Goal: Task Accomplishment & Management: Complete application form

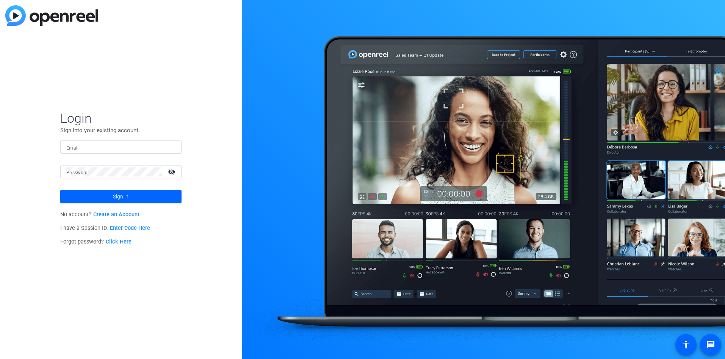
click at [139, 149] on input "Email" at bounding box center [120, 147] width 109 height 9
click at [197, 111] on div "Login Sign into your existing account. Email Password visibility_off Sign in No…" at bounding box center [121, 179] width 242 height 359
click at [109, 148] on input "Email" at bounding box center [120, 147] width 109 height 9
paste input "[PERSON_NAME][EMAIL_ADDRESS][DOMAIN_NAME]"
type input "[PERSON_NAME][EMAIL_ADDRESS][DOMAIN_NAME]"
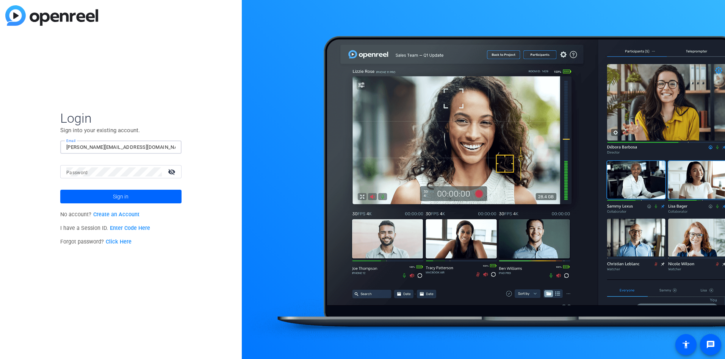
click at [200, 145] on div "Login Sign into your existing account. Email [PERSON_NAME][EMAIL_ADDRESS][DOMAI…" at bounding box center [121, 179] width 242 height 359
click at [174, 172] on mat-icon "visibility_off" at bounding box center [172, 171] width 18 height 11
click at [143, 192] on span at bounding box center [120, 197] width 121 height 18
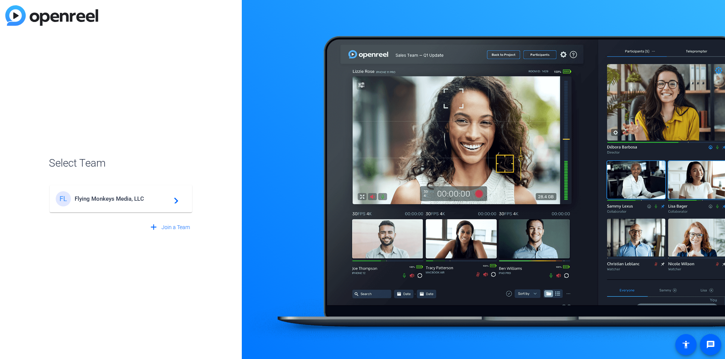
click at [139, 202] on span "Flying Monkeys Media, LLC" at bounding box center [122, 199] width 95 height 7
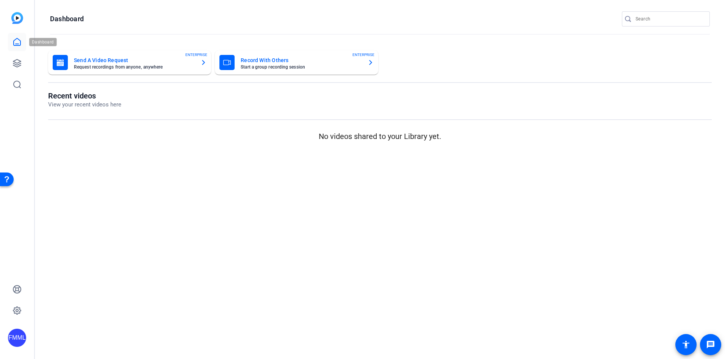
click at [15, 41] on icon at bounding box center [17, 42] width 9 height 9
click at [14, 63] on icon at bounding box center [17, 64] width 8 height 8
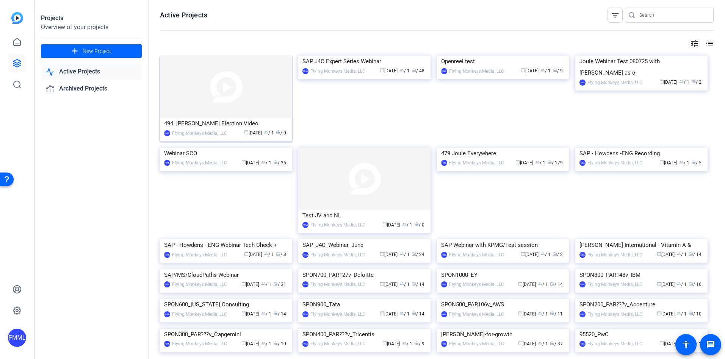
click at [252, 98] on img at bounding box center [226, 87] width 132 height 62
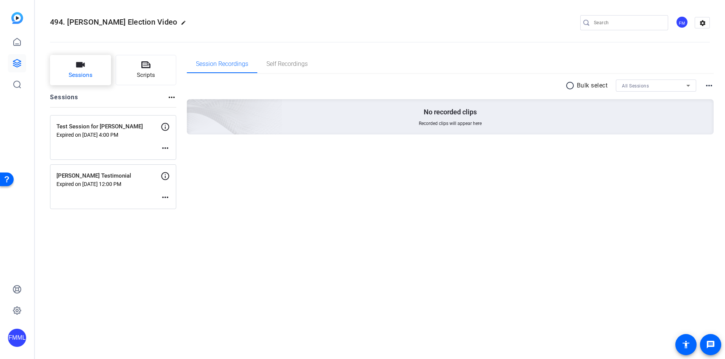
click at [87, 71] on span "Sessions" at bounding box center [81, 75] width 24 height 9
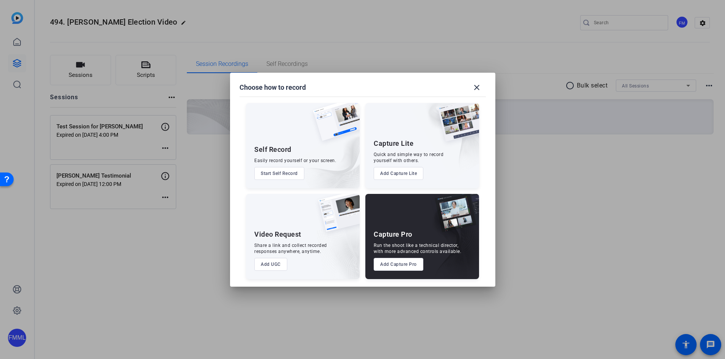
click at [407, 263] on button "Add Capture Pro" at bounding box center [399, 264] width 50 height 13
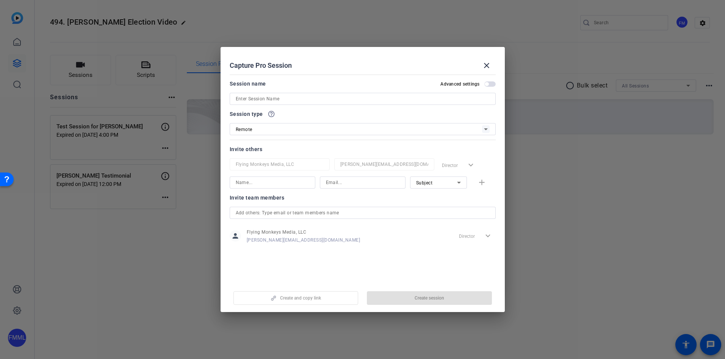
click at [362, 99] on input at bounding box center [363, 98] width 254 height 9
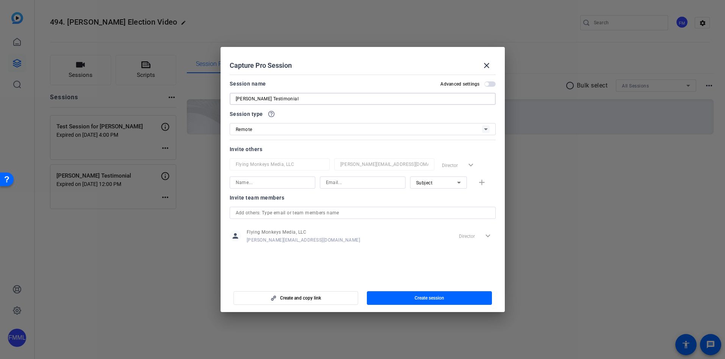
type input "[PERSON_NAME] Testimonial"
click at [486, 129] on icon at bounding box center [486, 129] width 4 height 2
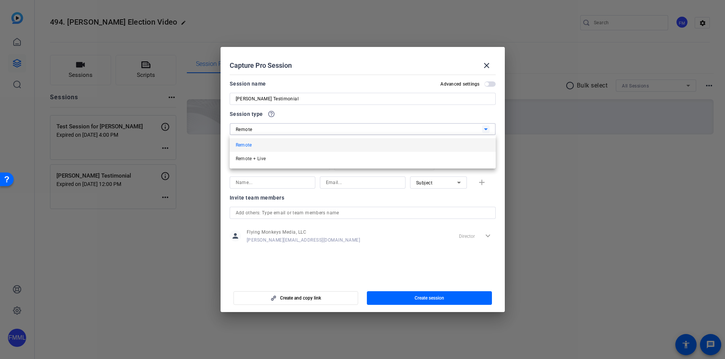
click at [486, 129] on div at bounding box center [362, 179] width 725 height 359
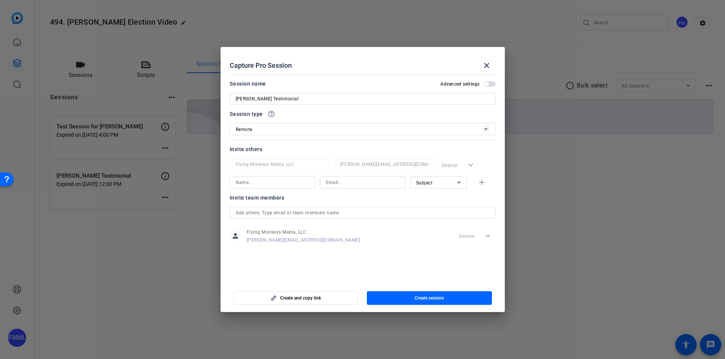
click at [337, 185] on input at bounding box center [363, 182] width 74 height 9
paste input "[PERSON_NAME][EMAIL_ADDRESS][DOMAIN_NAME]"
type input "[PERSON_NAME][EMAIL_ADDRESS][DOMAIN_NAME]"
click at [455, 182] on icon at bounding box center [458, 182] width 9 height 9
click at [366, 194] on div at bounding box center [362, 179] width 725 height 359
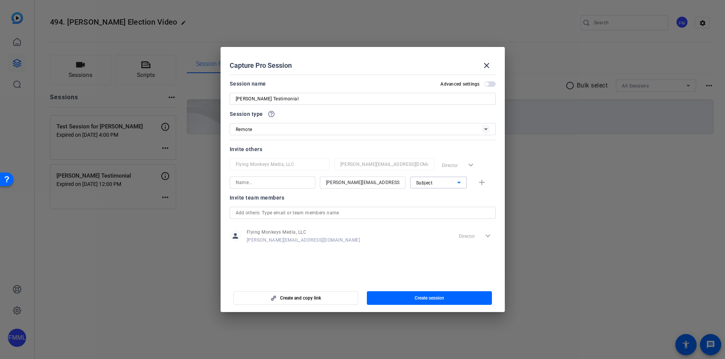
click at [457, 185] on icon at bounding box center [458, 182] width 9 height 9
click at [442, 197] on span "Collaborator" at bounding box center [430, 197] width 28 height 9
click at [287, 184] on input at bounding box center [273, 182] width 74 height 9
type input "[PERSON_NAME]"
click at [481, 182] on mat-icon "add" at bounding box center [481, 182] width 9 height 9
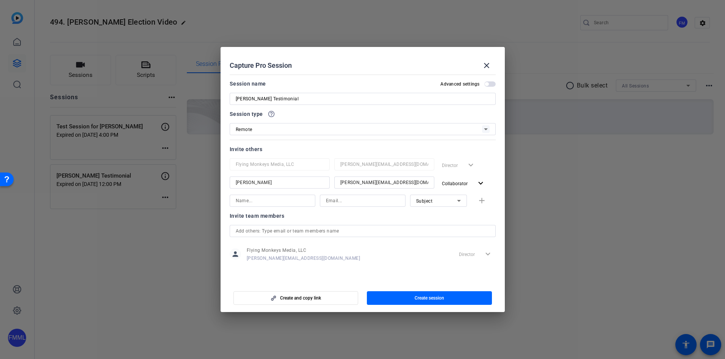
click at [346, 202] on input at bounding box center [363, 200] width 74 height 9
paste input "[EMAIL_ADDRESS][DOMAIN_NAME]"
type input "[EMAIL_ADDRESS][DOMAIN_NAME]"
click at [273, 202] on input at bounding box center [273, 200] width 74 height 9
type input "[PERSON_NAME]"
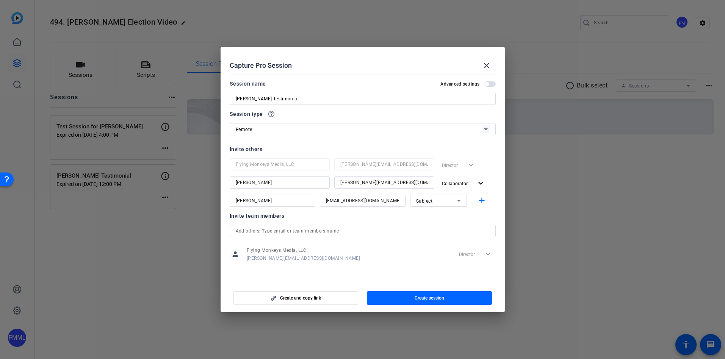
click at [416, 219] on div "Invite team members" at bounding box center [363, 215] width 266 height 9
click at [483, 201] on mat-icon "add" at bounding box center [481, 200] width 9 height 9
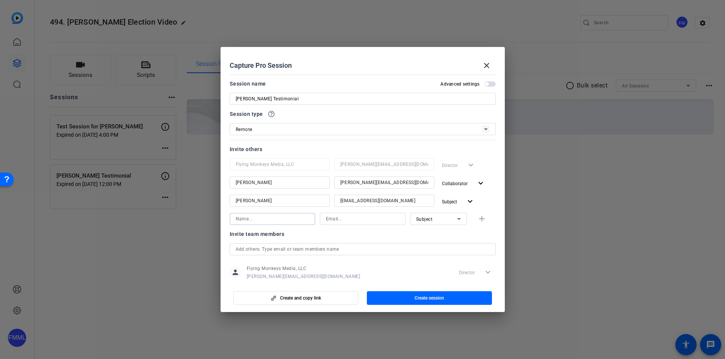
click at [266, 223] on input at bounding box center [273, 219] width 74 height 9
click at [302, 219] on input "[PERSON_NAME][EMAIL_ADDRESS][DOMAIN_NAME]" at bounding box center [273, 219] width 74 height 9
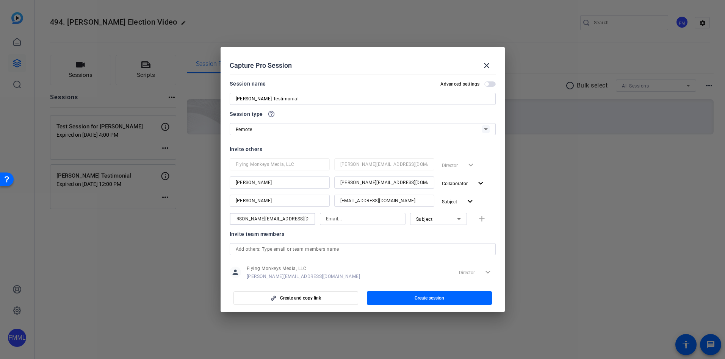
type input "[PERSON_NAME][EMAIL_ADDRESS][DOMAIN_NAME]"
click at [361, 219] on input at bounding box center [363, 219] width 74 height 9
paste input "[PERSON_NAME][EMAIL_ADDRESS][DOMAIN_NAME]"
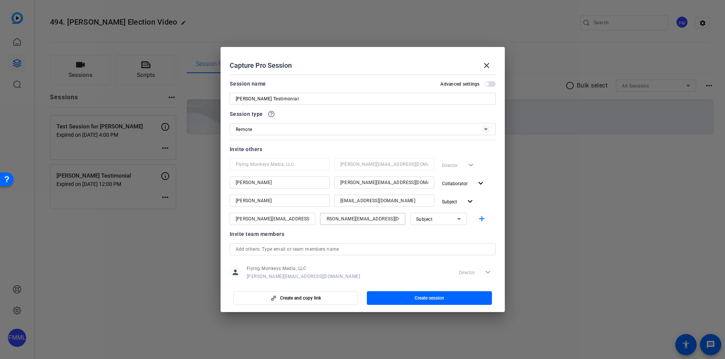
type input "[PERSON_NAME][EMAIL_ADDRESS][DOMAIN_NAME]"
click at [352, 233] on div "Invite team members" at bounding box center [363, 234] width 266 height 9
click at [305, 218] on input "[PERSON_NAME][EMAIL_ADDRESS][DOMAIN_NAME]" at bounding box center [273, 219] width 74 height 9
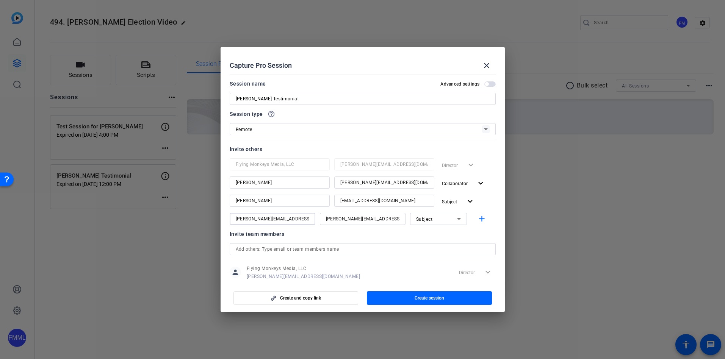
click at [305, 218] on input "[PERSON_NAME][EMAIL_ADDRESS][DOMAIN_NAME]" at bounding box center [273, 219] width 74 height 9
type input "[PERSON_NAME]"
click at [398, 230] on div at bounding box center [363, 229] width 86 height 8
click at [454, 220] on icon at bounding box center [458, 219] width 9 height 9
click at [443, 232] on mat-option "Collaborator" at bounding box center [434, 234] width 57 height 12
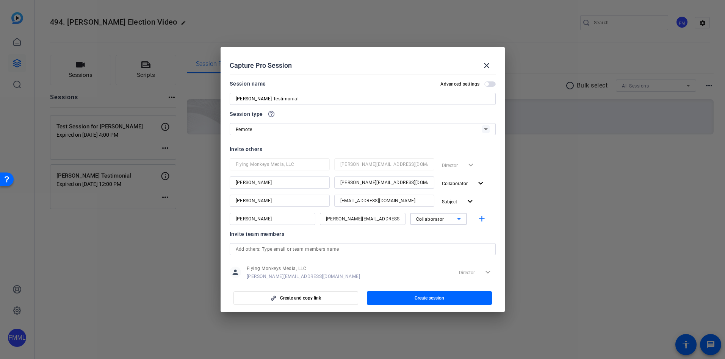
click at [411, 233] on div at bounding box center [438, 229] width 57 height 8
click at [488, 82] on span "button" at bounding box center [489, 83] width 11 height 5
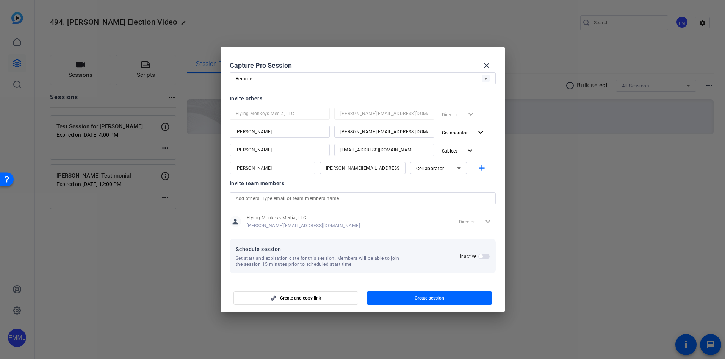
click at [482, 256] on span "button" at bounding box center [483, 256] width 11 height 5
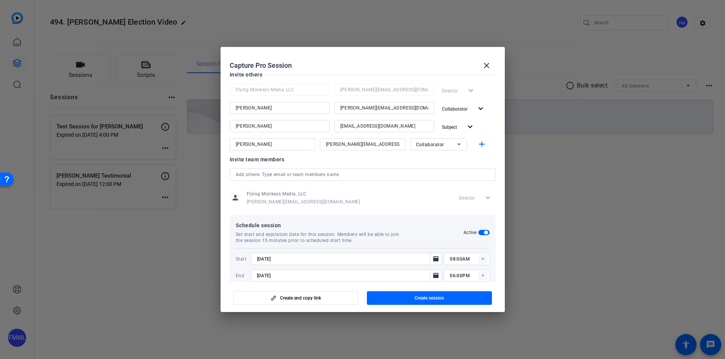
scroll to position [89, 0]
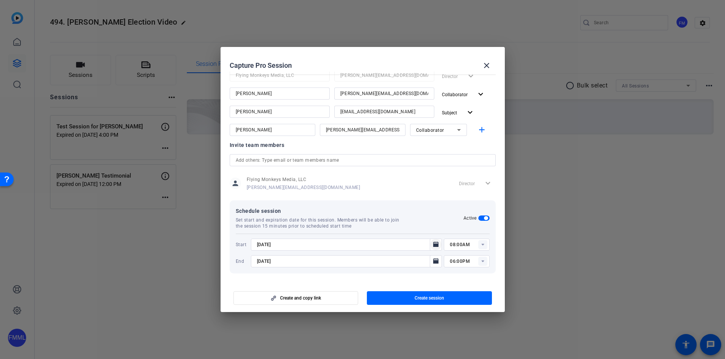
click at [433, 245] on icon "Open calendar" at bounding box center [435, 244] width 5 height 5
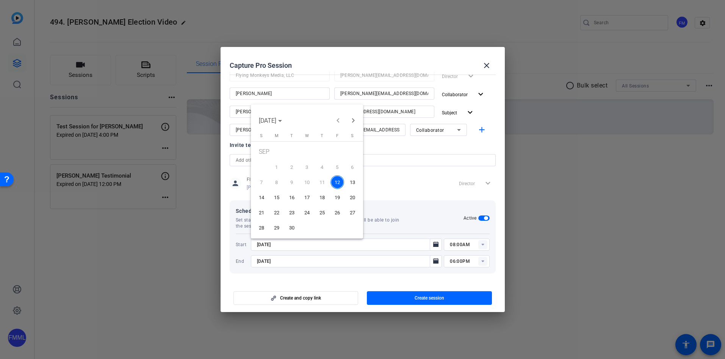
click at [272, 197] on span "15" at bounding box center [277, 198] width 14 height 14
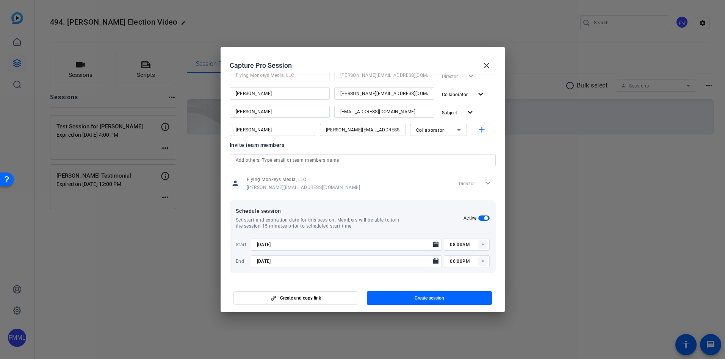
type input "[DATE]"
click at [481, 243] on rect at bounding box center [482, 244] width 9 height 9
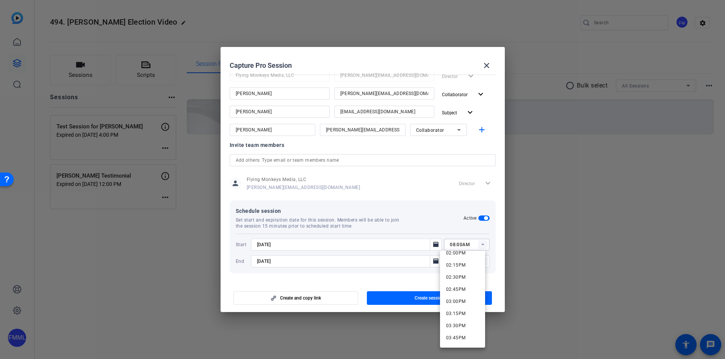
scroll to position [689, 0]
click at [460, 299] on span "03:00PM" at bounding box center [456, 298] width 20 height 5
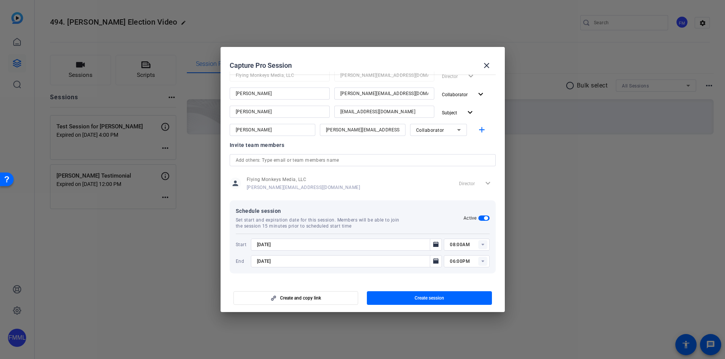
type input "03:00PM"
click at [433, 262] on icon "Open calendar" at bounding box center [435, 260] width 5 height 5
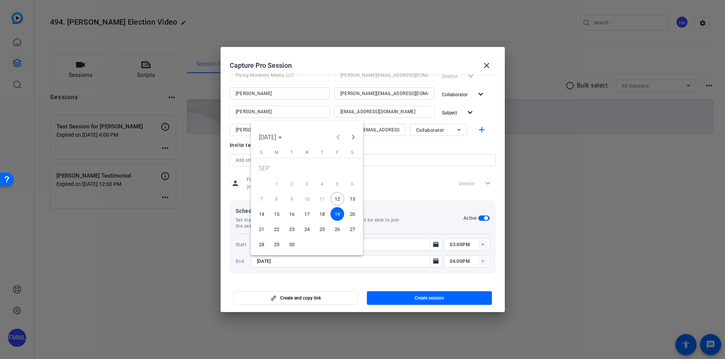
click at [277, 216] on span "15" at bounding box center [277, 214] width 14 height 14
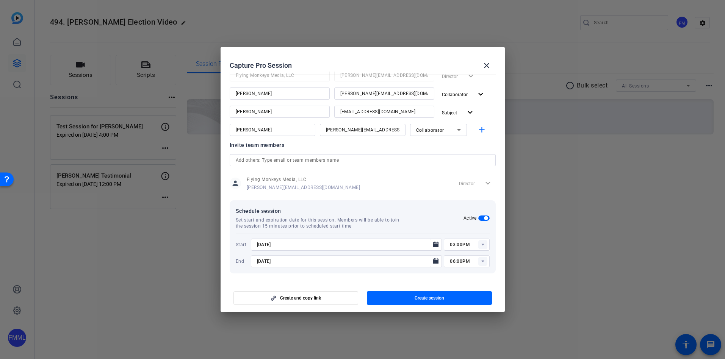
type input "[DATE]"
click at [416, 181] on div "person Flying Monkeys Media, LLC [PERSON_NAME][EMAIL_ADDRESS][DOMAIN_NAME] Dire…" at bounding box center [363, 183] width 266 height 19
click at [428, 300] on span "Create session" at bounding box center [430, 298] width 30 height 6
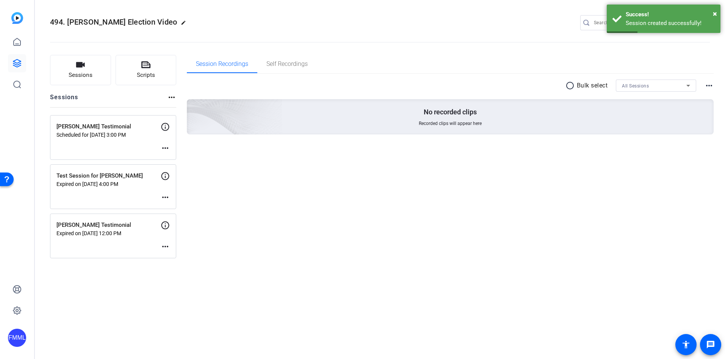
click at [163, 149] on mat-icon "more_horiz" at bounding box center [165, 148] width 9 height 9
click at [164, 127] on div at bounding box center [362, 179] width 725 height 359
click at [161, 125] on icon at bounding box center [165, 126] width 9 height 9
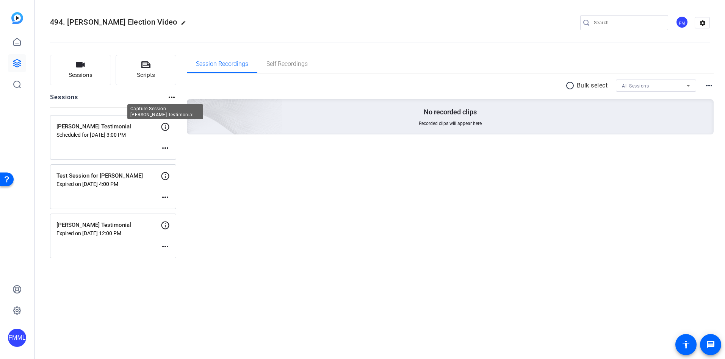
click at [131, 129] on p "[PERSON_NAME] Testimonial" at bounding box center [108, 126] width 104 height 9
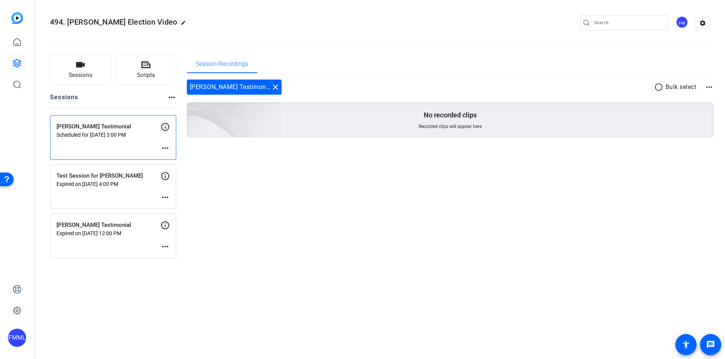
click at [714, 87] on div "Sessions Scripts Sessions more_horiz [PERSON_NAME] Testimonial Scheduled for [D…" at bounding box center [380, 156] width 690 height 222
click at [708, 86] on mat-icon "more_horiz" at bounding box center [709, 87] width 9 height 9
click at [590, 85] on div at bounding box center [362, 179] width 725 height 359
click at [143, 133] on p "Scheduled for [DATE] 3:00 PM" at bounding box center [108, 135] width 104 height 6
click at [165, 148] on mat-icon "more_horiz" at bounding box center [165, 148] width 9 height 9
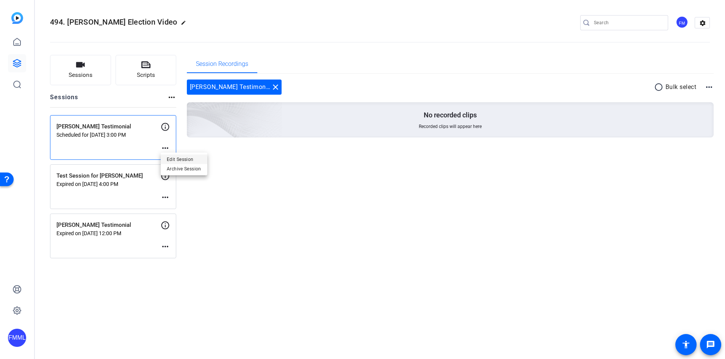
click at [179, 160] on span "Edit Session" at bounding box center [184, 159] width 34 height 9
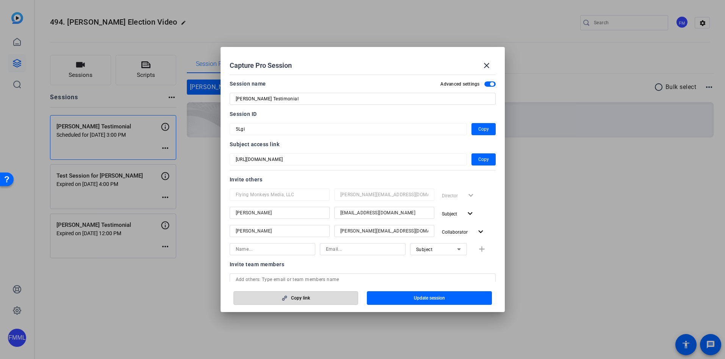
click at [295, 300] on span "Copy link" at bounding box center [300, 298] width 19 height 6
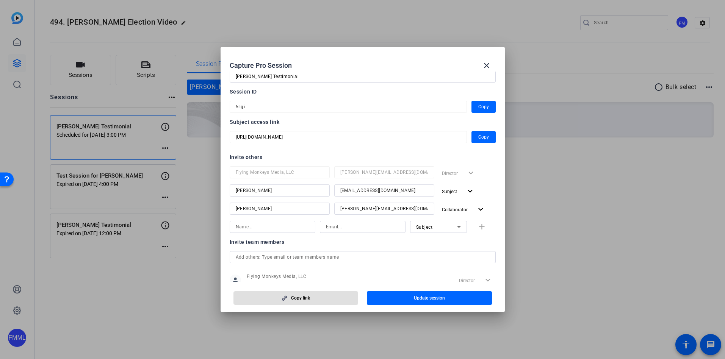
scroll to position [0, 0]
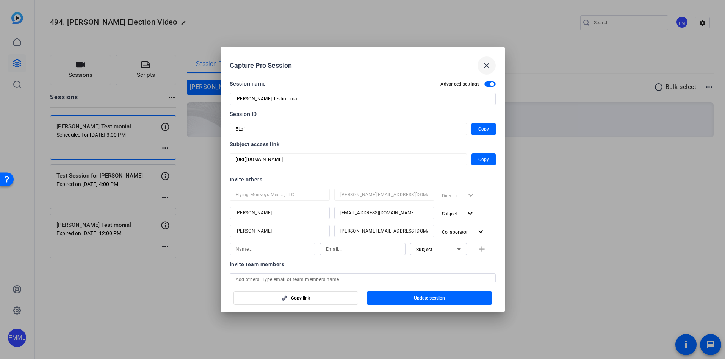
click at [486, 65] on mat-icon "close" at bounding box center [486, 65] width 9 height 9
